Goal: Task Accomplishment & Management: Manage account settings

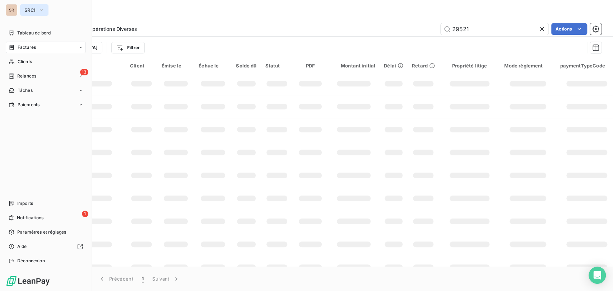
click at [41, 11] on icon "button" at bounding box center [41, 9] width 6 height 7
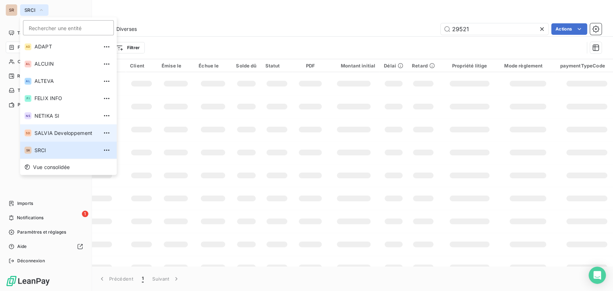
click at [46, 133] on span "SALVIA Developpement" at bounding box center [66, 132] width 64 height 7
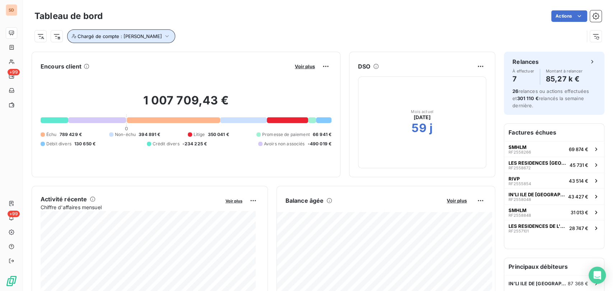
click at [163, 36] on icon "button" at bounding box center [166, 36] width 7 height 7
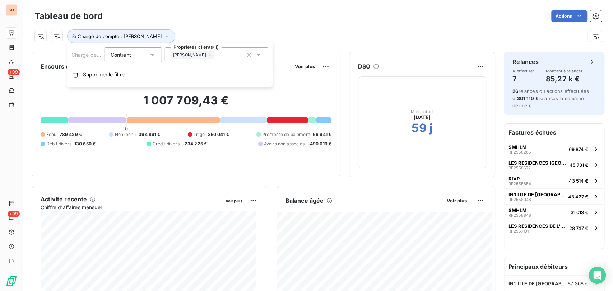
click at [261, 54] on icon at bounding box center [258, 54] width 7 height 7
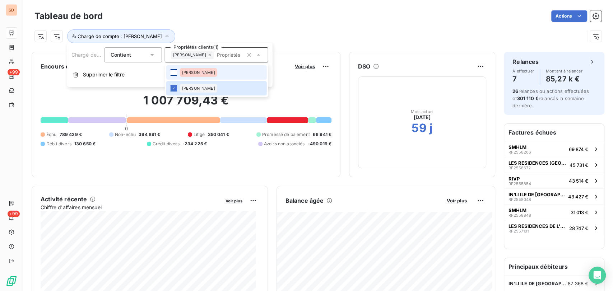
click at [175, 72] on div at bounding box center [174, 72] width 6 height 6
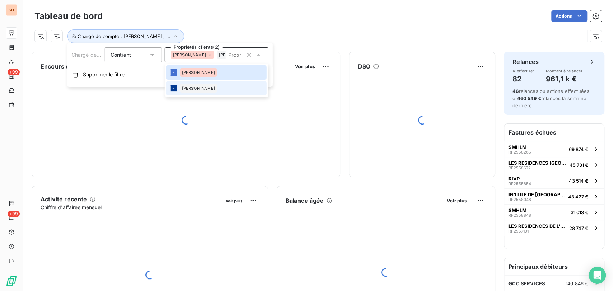
click at [176, 90] on div at bounding box center [174, 88] width 6 height 6
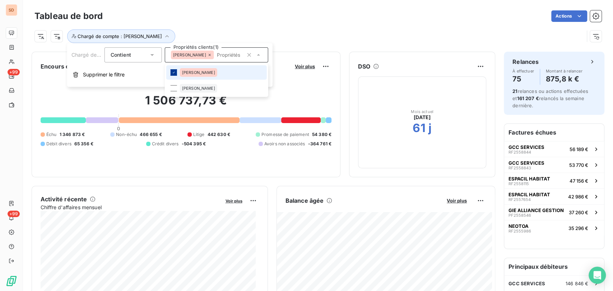
click at [176, 70] on div at bounding box center [174, 72] width 6 height 6
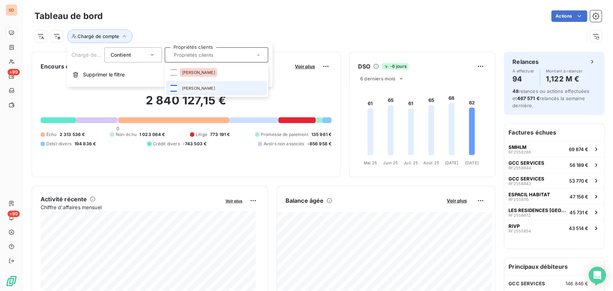
click at [174, 89] on div at bounding box center [174, 88] width 6 height 6
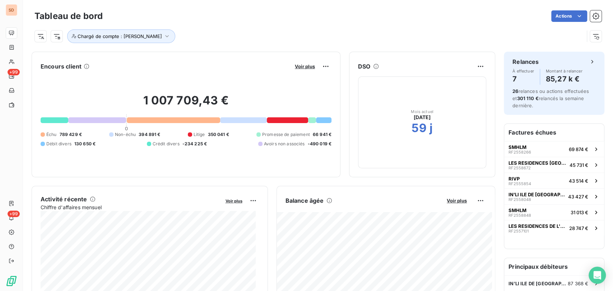
click at [322, 20] on div "Actions" at bounding box center [356, 15] width 490 height 11
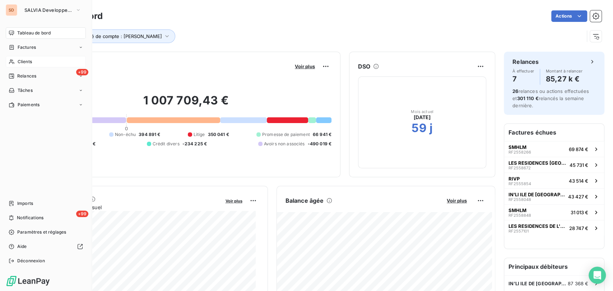
click at [29, 63] on span "Clients" at bounding box center [25, 62] width 14 height 6
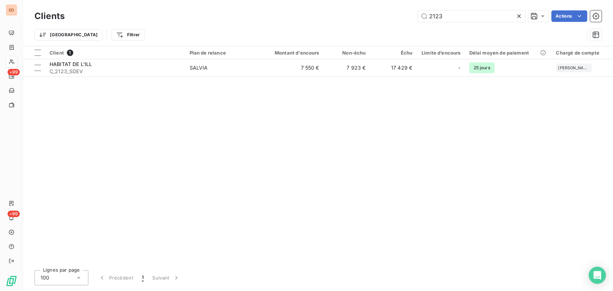
drag, startPoint x: 431, startPoint y: 15, endPoint x: 415, endPoint y: 16, distance: 15.8
click at [416, 16] on div "2123 Actions" at bounding box center [337, 15] width 529 height 11
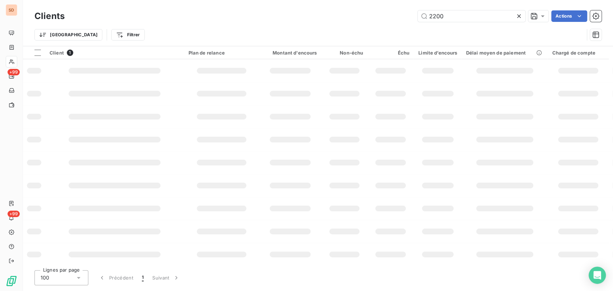
type input "2200"
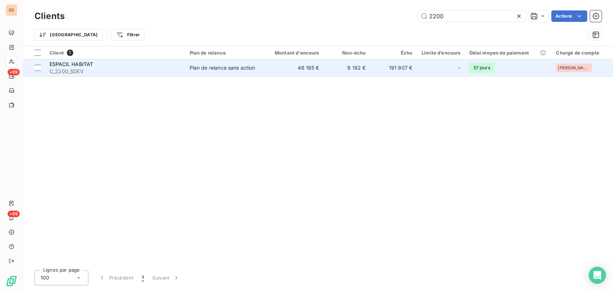
click at [68, 63] on span "ESPACIL HABITAT" at bounding box center [71, 64] width 43 height 6
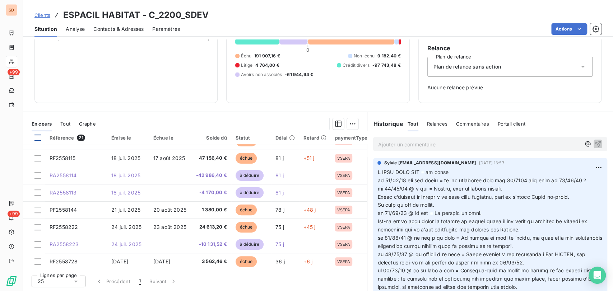
scroll to position [200, 0]
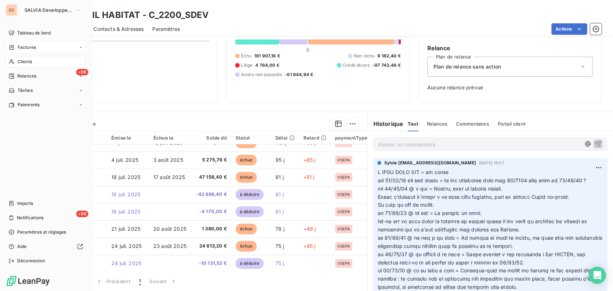
click at [14, 48] on div "Factures" at bounding box center [22, 47] width 27 height 6
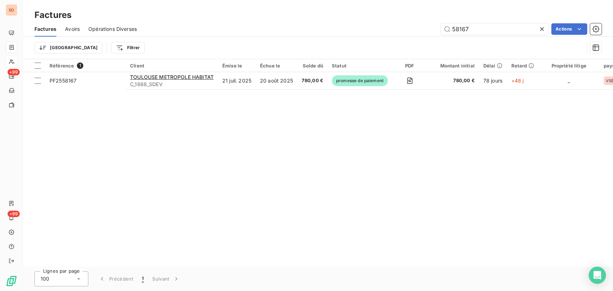
drag, startPoint x: 478, startPoint y: 27, endPoint x: 430, endPoint y: 32, distance: 48.0
click at [432, 32] on div "58167 Actions" at bounding box center [374, 28] width 456 height 11
type input "57478"
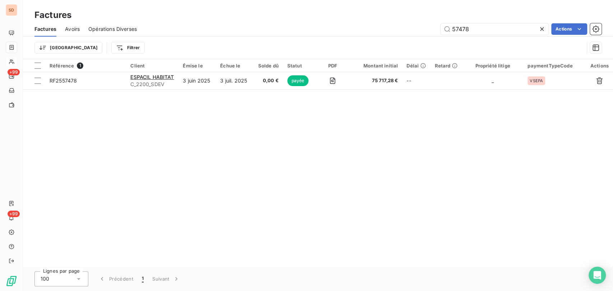
click at [524, 11] on div "Factures" at bounding box center [318, 15] width 590 height 13
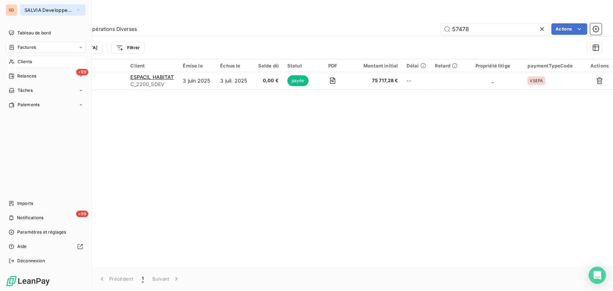
click at [83, 11] on button "SALVIA Developpement" at bounding box center [52, 9] width 65 height 11
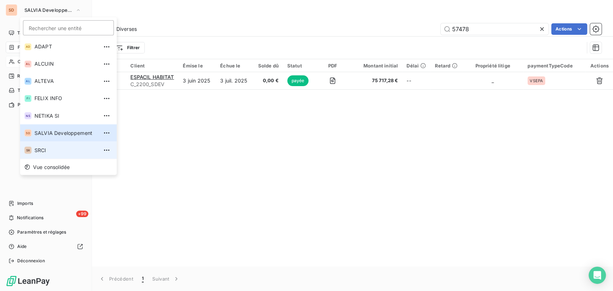
click at [36, 152] on span "SRCI" at bounding box center [66, 150] width 64 height 7
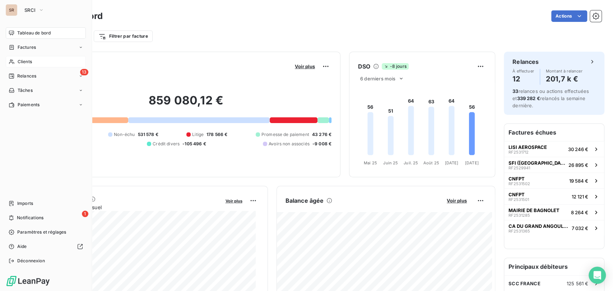
click at [25, 60] on span "Clients" at bounding box center [25, 62] width 14 height 6
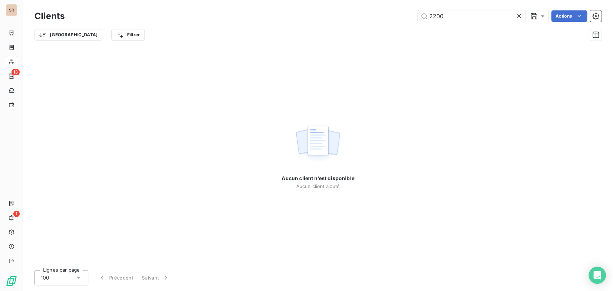
drag, startPoint x: 448, startPoint y: 17, endPoint x: 414, endPoint y: 16, distance: 34.5
click at [415, 17] on div "2200 Actions" at bounding box center [337, 15] width 529 height 11
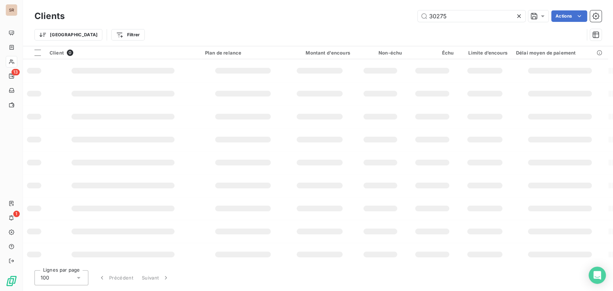
type input "30275"
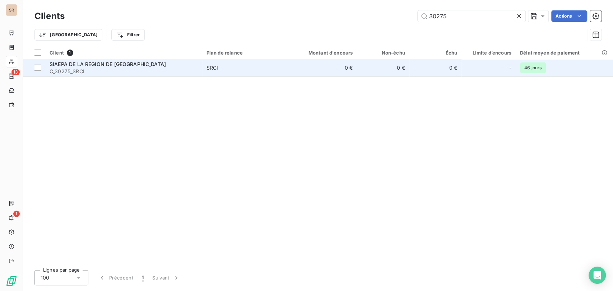
click at [60, 68] on span "C_30275_SRCI" at bounding box center [124, 71] width 148 height 7
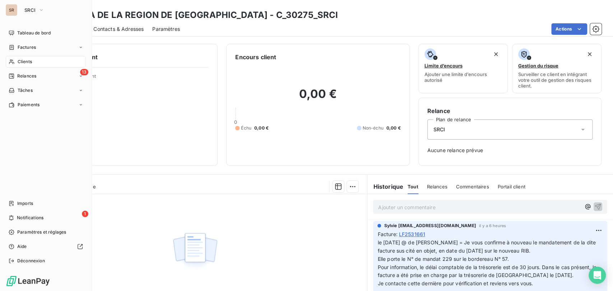
click at [19, 61] on span "Clients" at bounding box center [25, 62] width 14 height 6
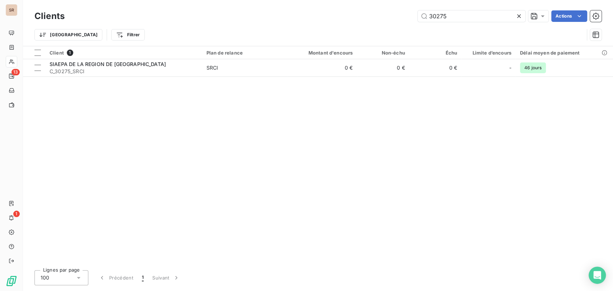
drag, startPoint x: 451, startPoint y: 16, endPoint x: 394, endPoint y: 22, distance: 57.1
click at [405, 22] on div "Clients 30275 Actions" at bounding box center [317, 16] width 567 height 15
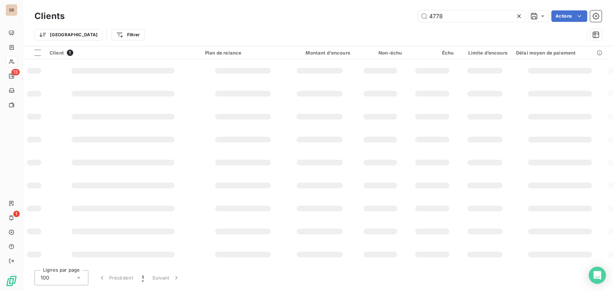
type input "4778"
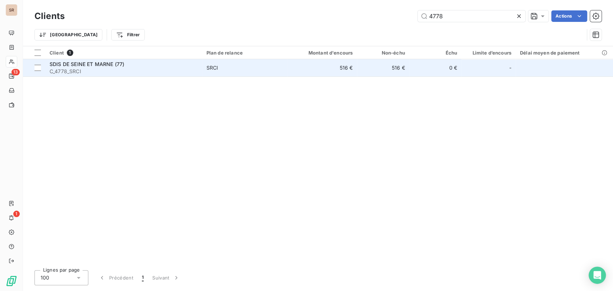
click at [81, 65] on span "SDIS DE SEINE ET MARNE (77)" at bounding box center [87, 64] width 75 height 6
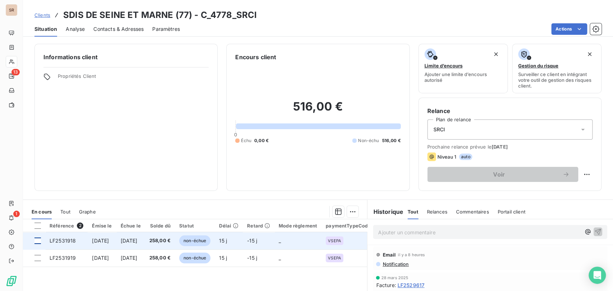
click at [40, 240] on div at bounding box center [37, 241] width 6 height 6
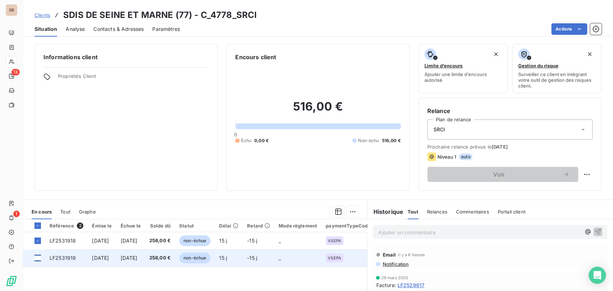
click at [39, 257] on div at bounding box center [37, 258] width 6 height 6
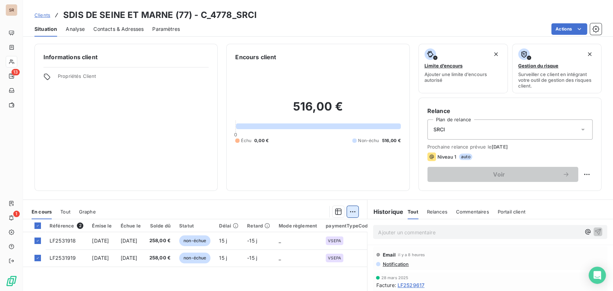
click at [354, 212] on html "SR 13 1 Clients SDIS DE SEINE ET MARNE (77) - C_4778_SRCI Situation Analyse Con…" at bounding box center [306, 145] width 613 height 291
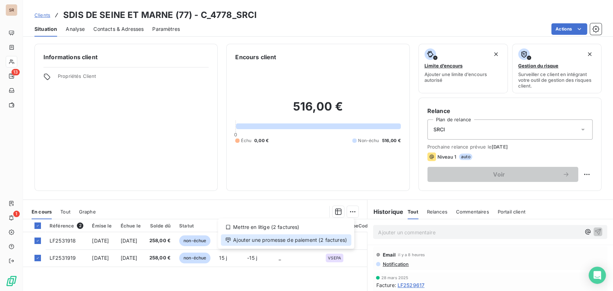
click at [262, 240] on div "Ajouter une promesse de paiement (2 factures)" at bounding box center [286, 240] width 130 height 11
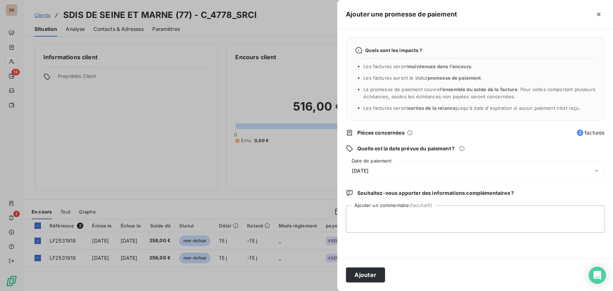
click at [599, 171] on icon at bounding box center [596, 170] width 7 height 7
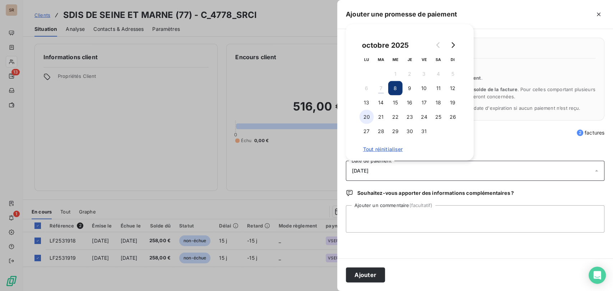
click at [370, 116] on button "20" at bounding box center [367, 117] width 14 height 14
click at [380, 210] on textarea "Ajouter un commentaire (facultatif)" at bounding box center [475, 219] width 259 height 27
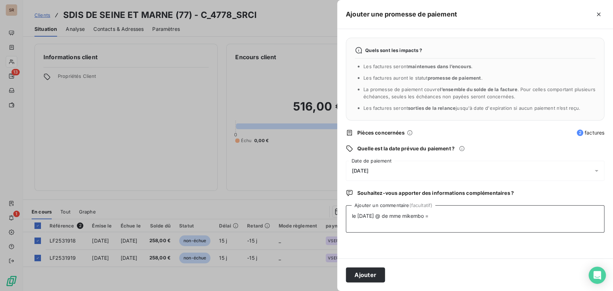
click at [450, 213] on textarea "le [DATE] @ de mme mikembo =" at bounding box center [475, 219] width 259 height 27
paste textarea "Vos factures sont mise en paiement et seront payées prochainement."
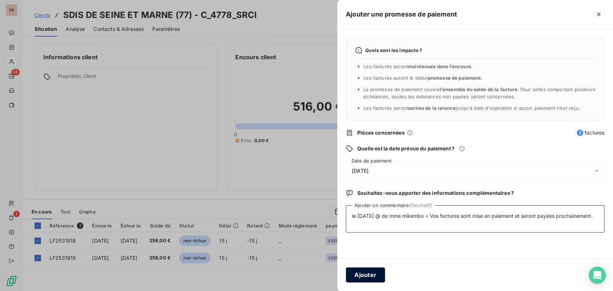
type textarea "le [DATE] @ de mme mikembo = Vos factures sont mise en paiement et seront payée…"
click at [361, 271] on button "Ajouter" at bounding box center [365, 275] width 39 height 15
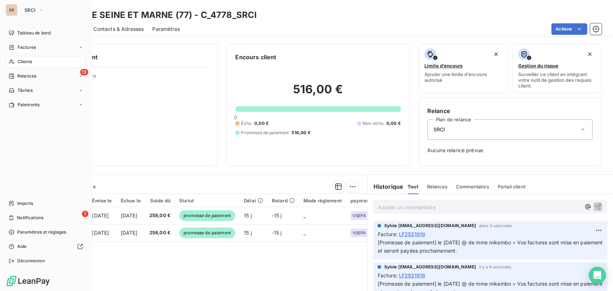
click at [21, 65] on div "Clients" at bounding box center [46, 61] width 80 height 11
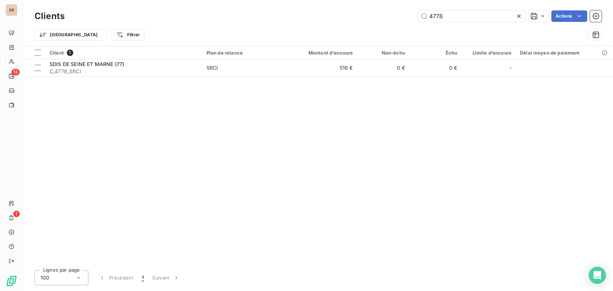
drag, startPoint x: 449, startPoint y: 18, endPoint x: 408, endPoint y: 20, distance: 41.0
click at [408, 20] on div "4778 Actions" at bounding box center [337, 15] width 529 height 11
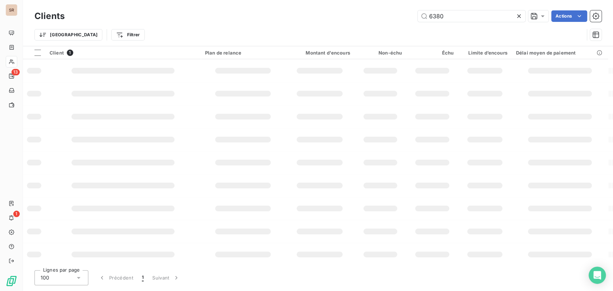
type input "6380"
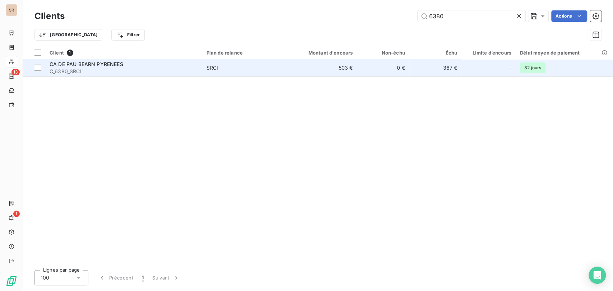
click at [80, 65] on span "CA DE PAU BEARN PYRENEES" at bounding box center [87, 64] width 74 height 6
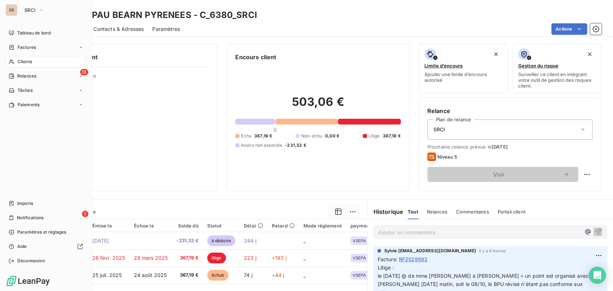
click at [15, 63] on div "Clients" at bounding box center [46, 61] width 80 height 11
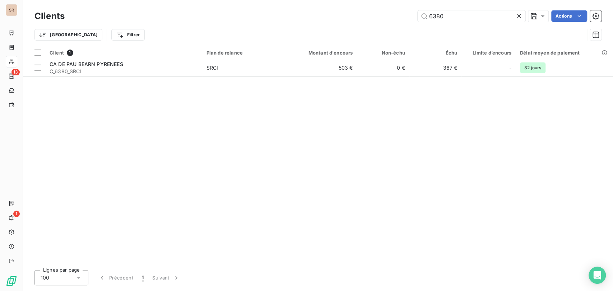
drag, startPoint x: 448, startPoint y: 14, endPoint x: 411, endPoint y: 15, distance: 36.7
click at [419, 16] on input "6380" at bounding box center [472, 15] width 108 height 11
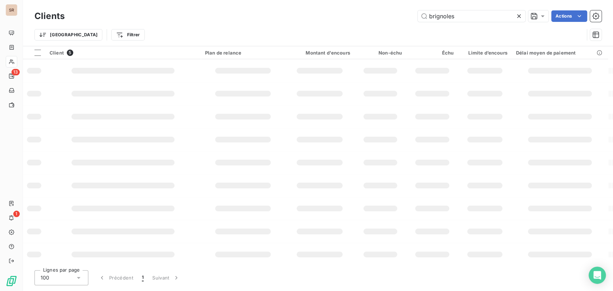
type input "brignoles"
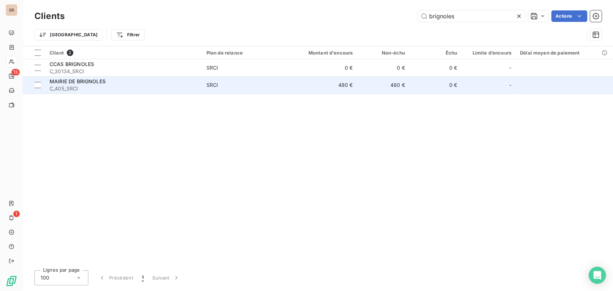
click at [62, 87] on span "C_405_SRCI" at bounding box center [124, 88] width 148 height 7
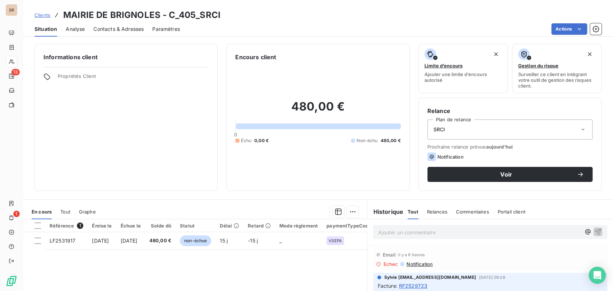
click at [115, 27] on span "Contacts & Adresses" at bounding box center [118, 29] width 50 height 7
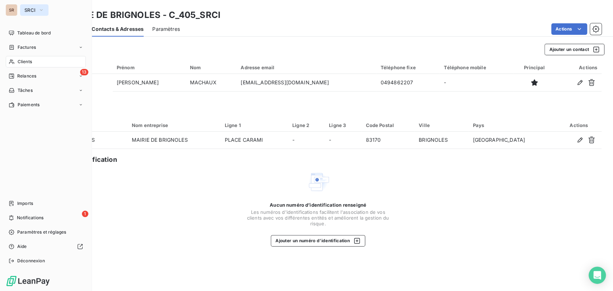
click at [42, 9] on icon "button" at bounding box center [41, 9] width 6 height 7
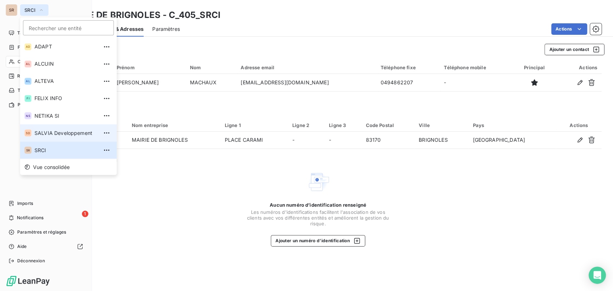
click at [42, 133] on span "SALVIA Developpement" at bounding box center [66, 132] width 64 height 7
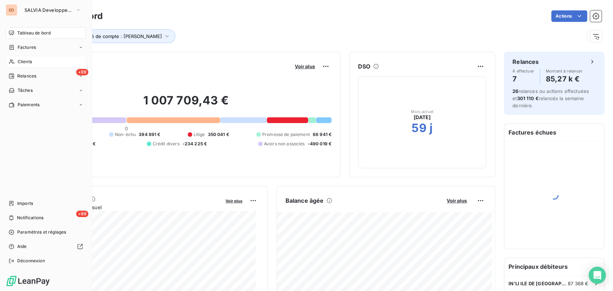
click at [22, 63] on span "Clients" at bounding box center [25, 62] width 14 height 6
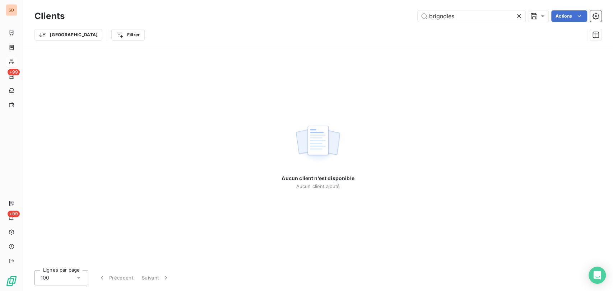
drag, startPoint x: 452, startPoint y: 18, endPoint x: 379, endPoint y: 22, distance: 73.0
click at [379, 22] on div "brignoles Actions" at bounding box center [337, 15] width 529 height 11
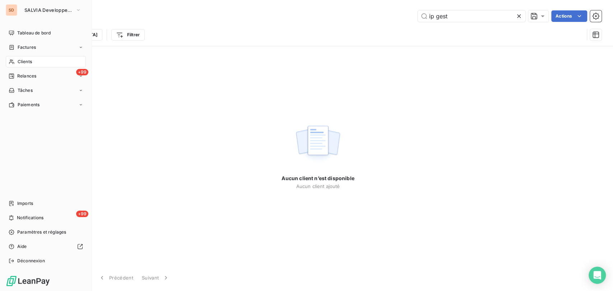
click at [30, 60] on span "Clients" at bounding box center [25, 62] width 14 height 6
click at [16, 61] on div "Clients" at bounding box center [46, 61] width 80 height 11
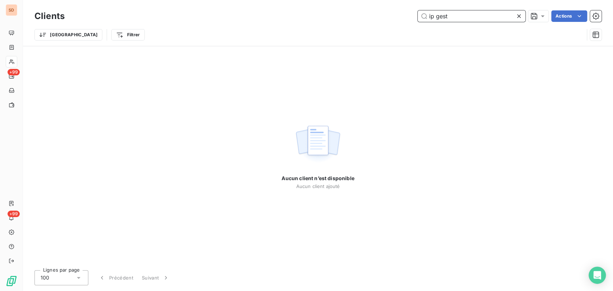
click at [457, 15] on input "ip gest" at bounding box center [472, 15] width 108 height 11
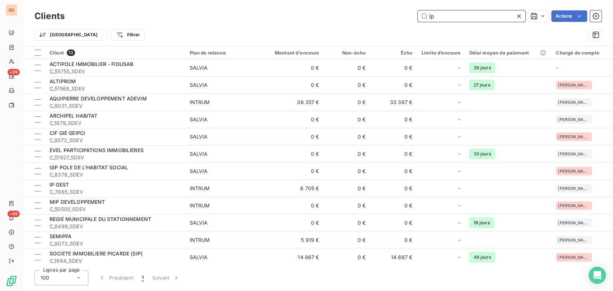
type input "i"
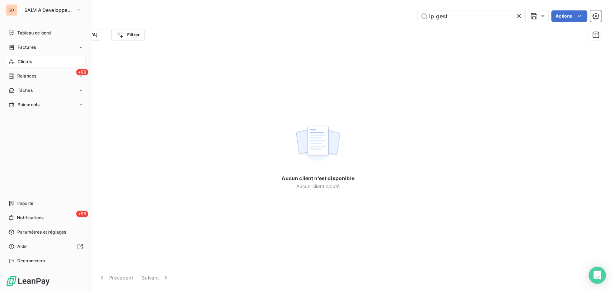
click at [26, 61] on span "Clients" at bounding box center [25, 62] width 14 height 6
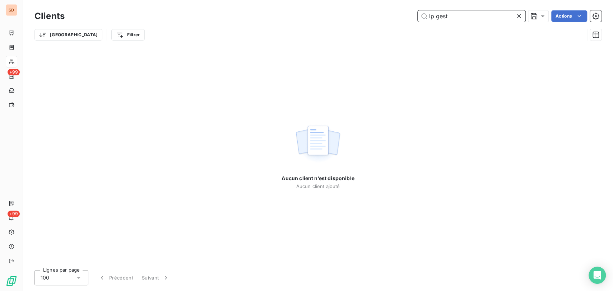
drag, startPoint x: 457, startPoint y: 15, endPoint x: 359, endPoint y: 16, distance: 98.5
click at [365, 19] on div "lp gest Actions" at bounding box center [337, 15] width 529 height 11
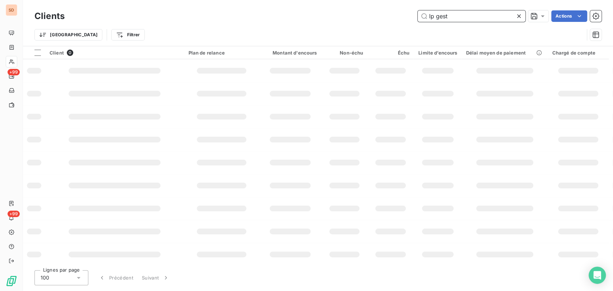
type input "g"
type input "GEST"
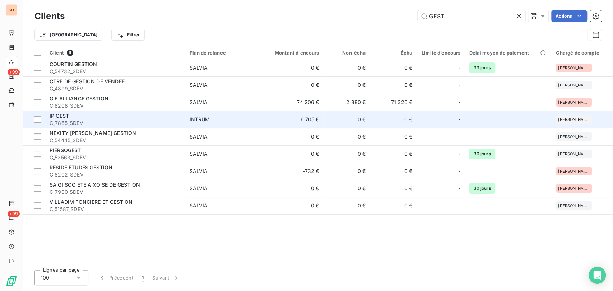
click at [70, 119] on div "IP GEST" at bounding box center [115, 115] width 131 height 7
